Goal: Information Seeking & Learning: Understand process/instructions

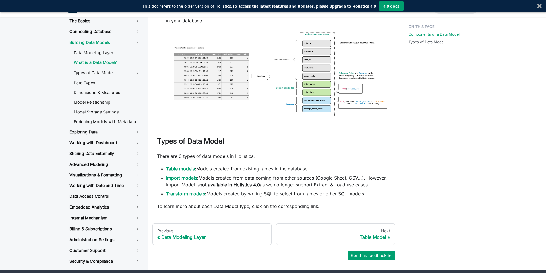
scroll to position [364, 0]
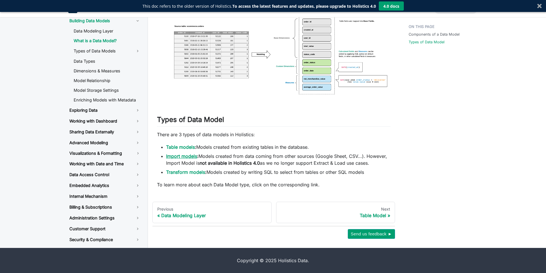
click at [184, 155] on link "Import models" at bounding box center [181, 156] width 31 height 6
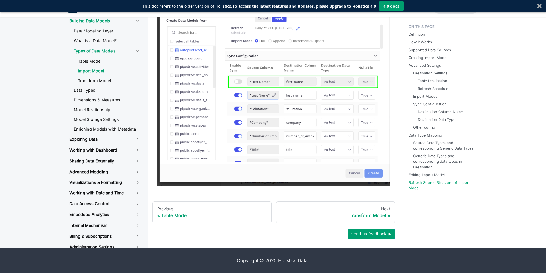
scroll to position [3247, 0]
click at [101, 117] on link "Model Storage Settings" at bounding box center [107, 119] width 76 height 9
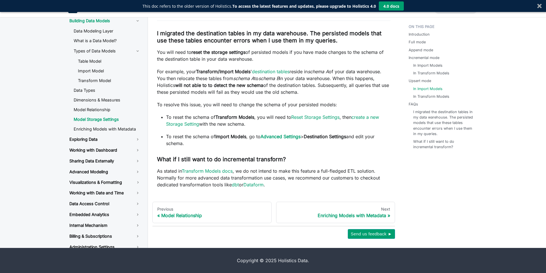
scroll to position [1845, 0]
